Goal: Information Seeking & Learning: Learn about a topic

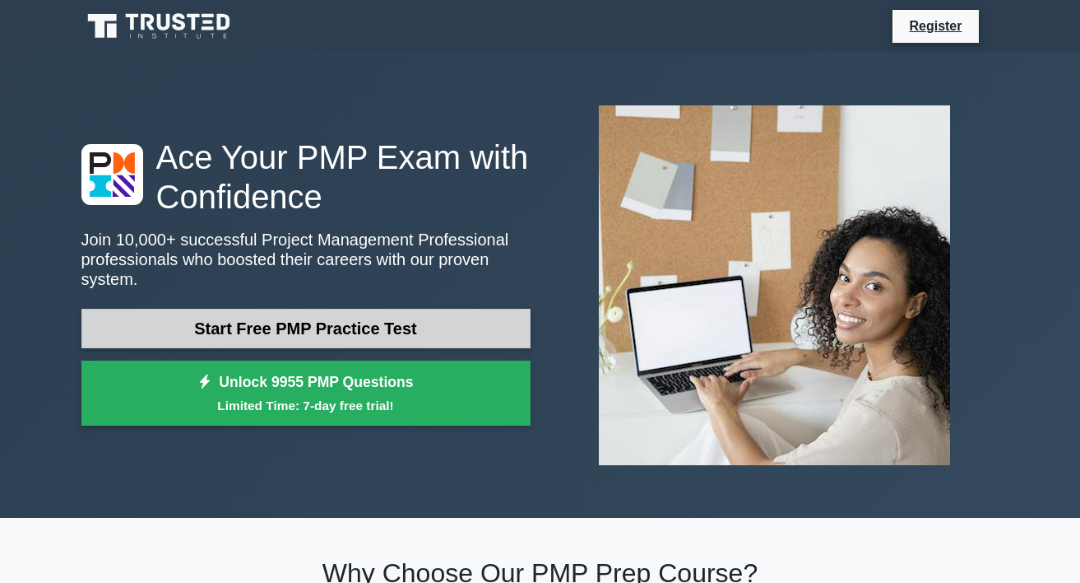
click at [310, 314] on link "Start Free PMP Practice Test" at bounding box center [305, 328] width 449 height 39
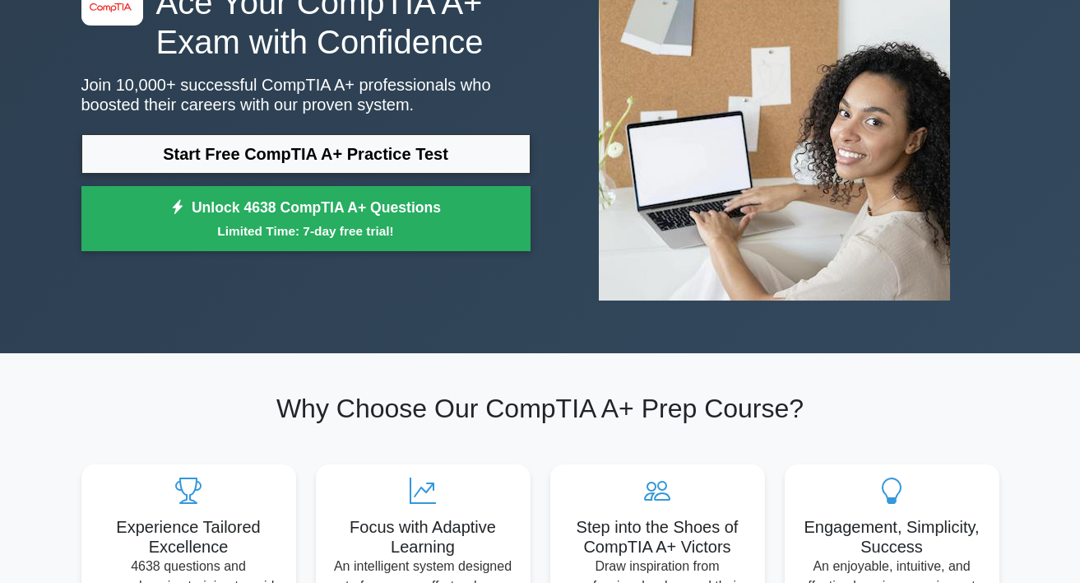
scroll to position [247, 0]
